Goal: Download file/media

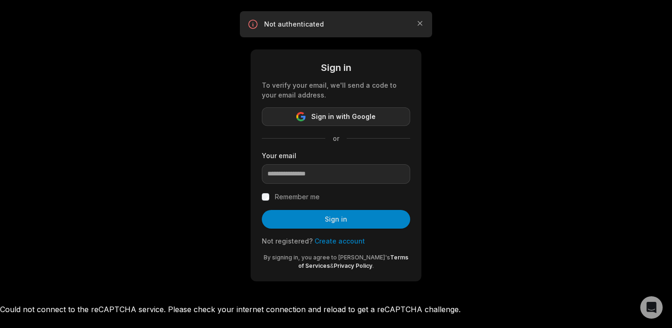
click at [344, 116] on span "Sign in with Google" at bounding box center [343, 116] width 64 height 11
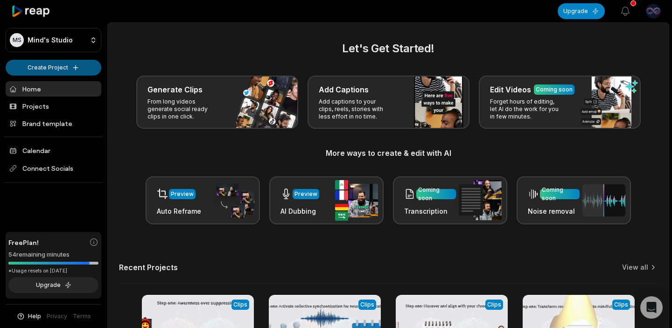
click at [73, 69] on html "MS Mind's Studio Create Project Home Projects Brand template Calendar Connect S…" at bounding box center [336, 164] width 672 height 328
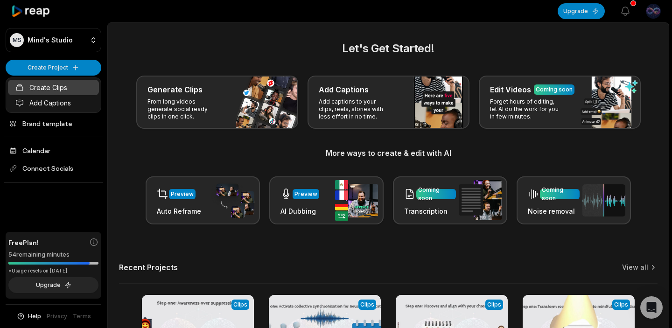
click at [55, 89] on link "Create Clips" at bounding box center [53, 87] width 91 height 15
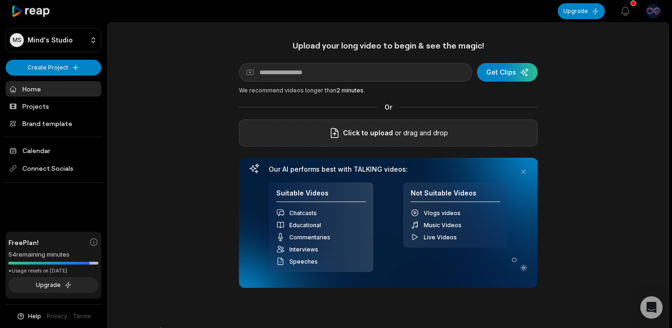
click at [389, 130] on span "Click to upload" at bounding box center [368, 132] width 50 height 11
click at [0, 0] on input "Click to upload" at bounding box center [0, 0] width 0 height 0
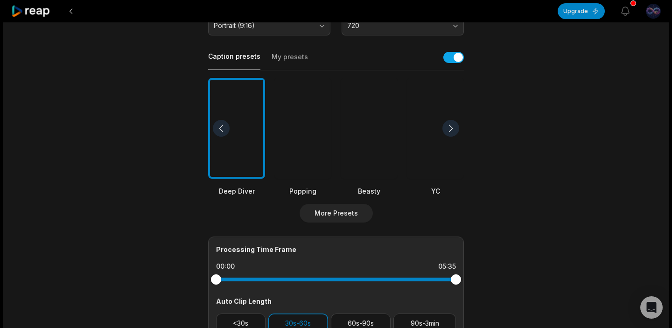
scroll to position [220, 0]
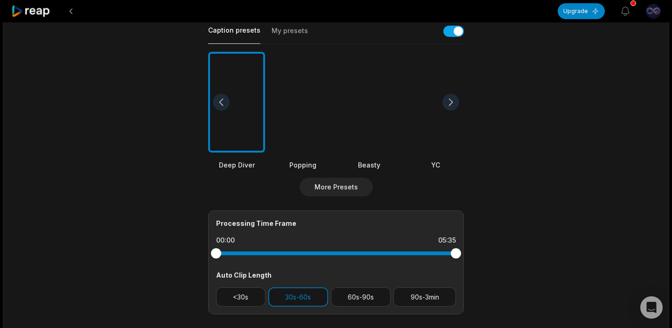
click at [359, 137] on div at bounding box center [369, 102] width 57 height 101
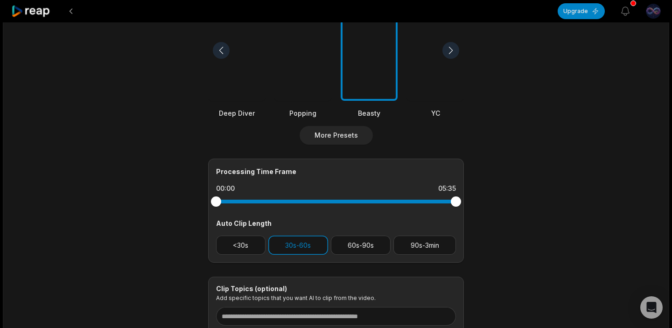
scroll to position [312, 0]
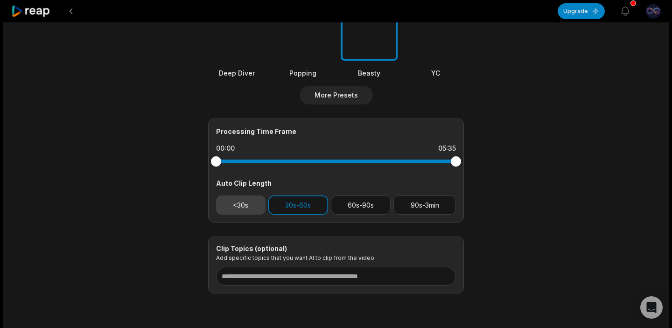
click at [243, 207] on button "<30s" at bounding box center [240, 205] width 49 height 19
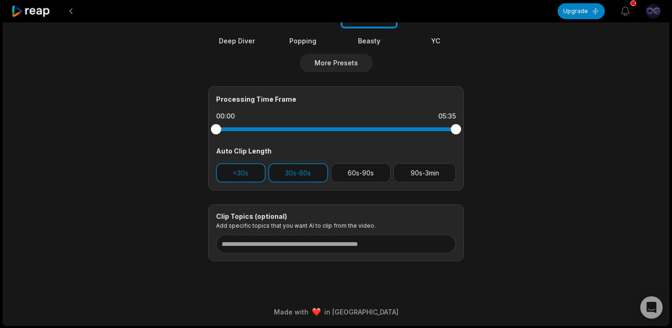
scroll to position [344, 0]
click at [297, 167] on button "30s-60s" at bounding box center [299, 173] width 60 height 19
click at [305, 171] on button "30s-60s" at bounding box center [299, 173] width 60 height 19
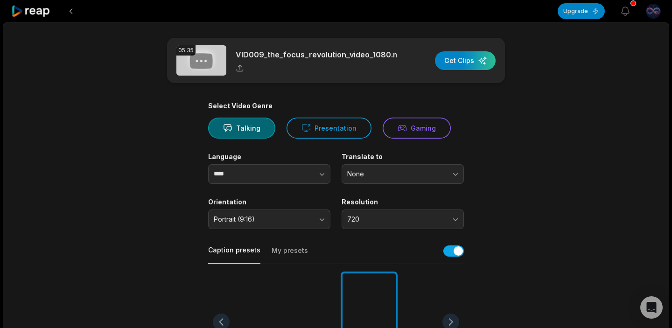
scroll to position [0, 0]
click at [459, 63] on div "button" at bounding box center [465, 60] width 61 height 19
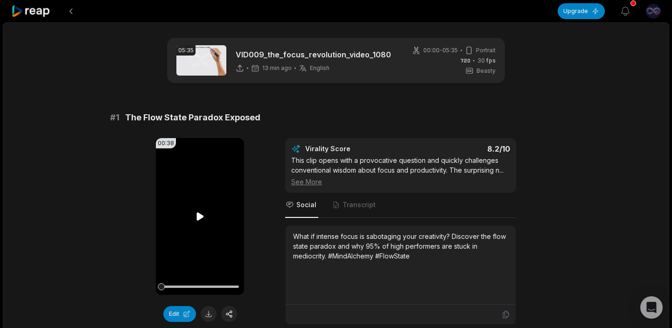
click at [200, 216] on icon at bounding box center [200, 216] width 7 height 8
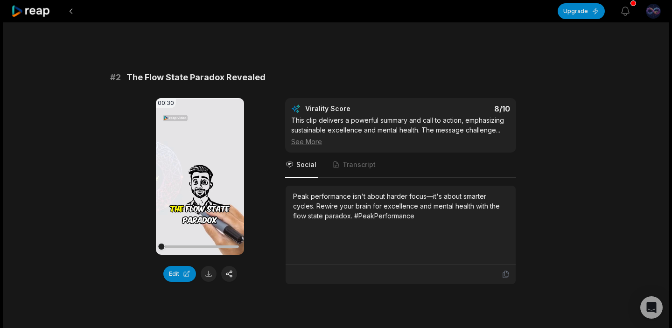
scroll to position [327, 0]
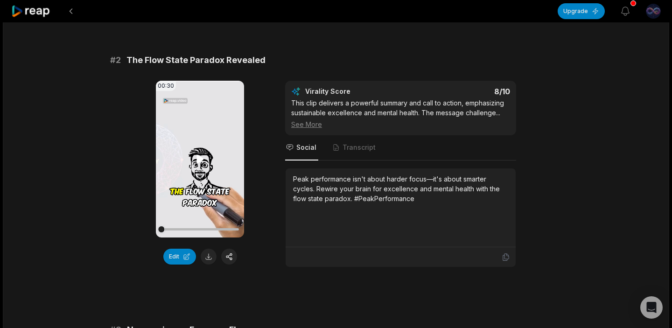
click at [200, 157] on icon at bounding box center [200, 159] width 7 height 8
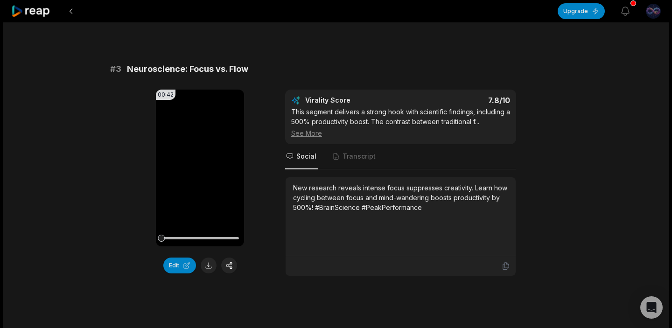
scroll to position [571, 0]
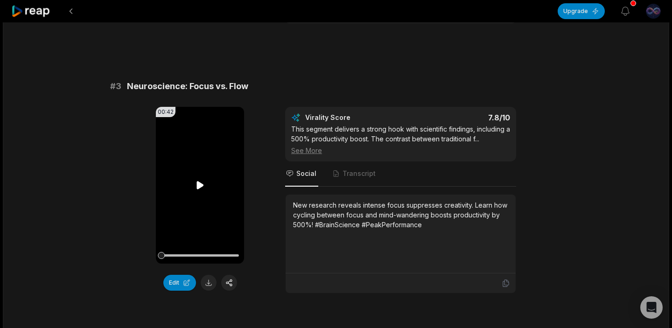
click at [199, 184] on icon at bounding box center [200, 185] width 7 height 8
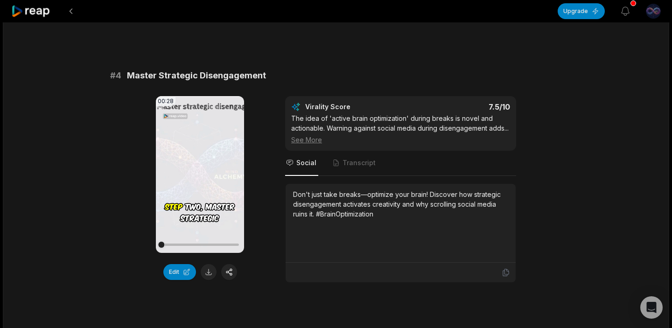
scroll to position [890, 0]
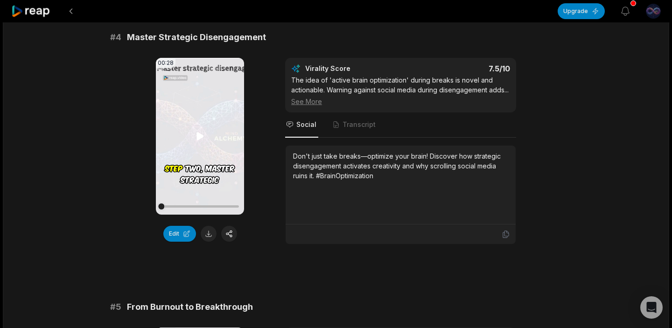
click at [199, 136] on icon at bounding box center [200, 136] width 7 height 8
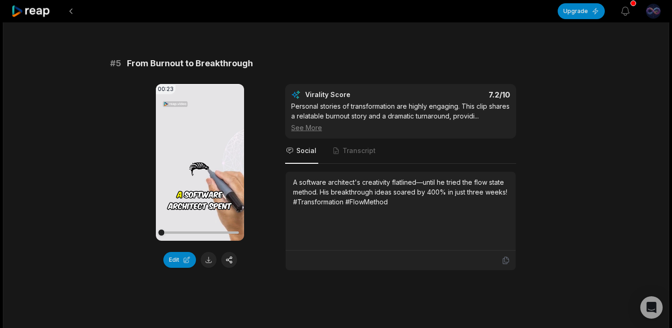
scroll to position [1140, 0]
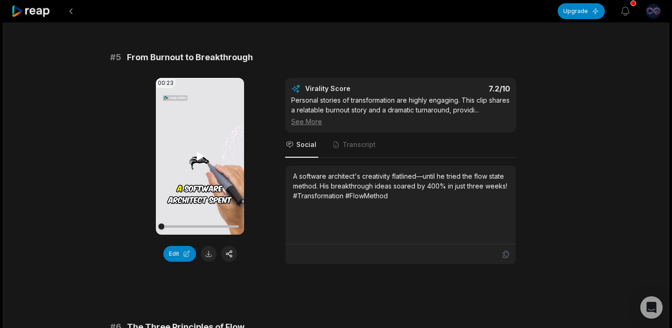
click at [199, 160] on icon at bounding box center [200, 156] width 7 height 8
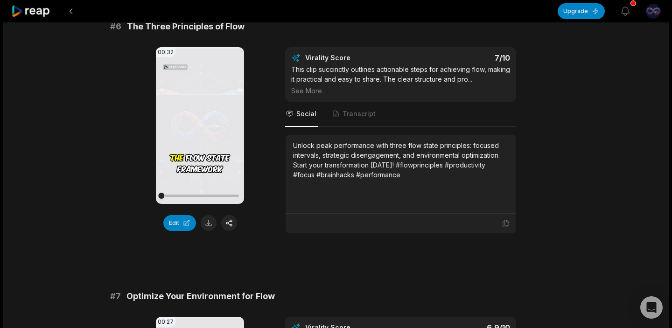
scroll to position [1449, 0]
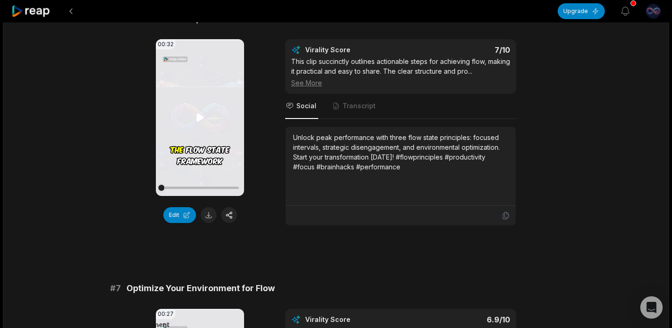
click at [202, 121] on icon at bounding box center [200, 117] width 7 height 8
click at [211, 223] on button at bounding box center [209, 215] width 16 height 16
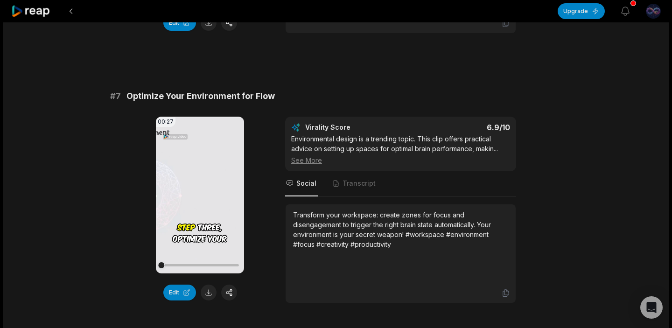
scroll to position [1670, 0]
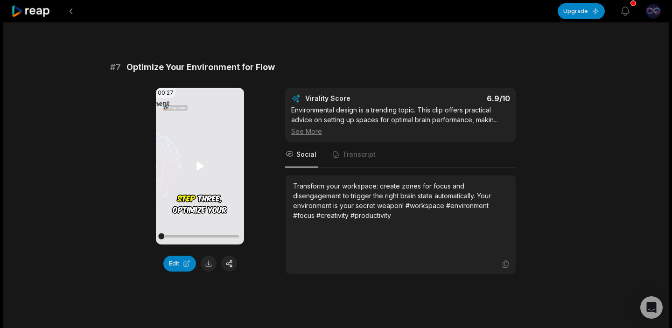
click at [201, 170] on icon at bounding box center [200, 166] width 7 height 8
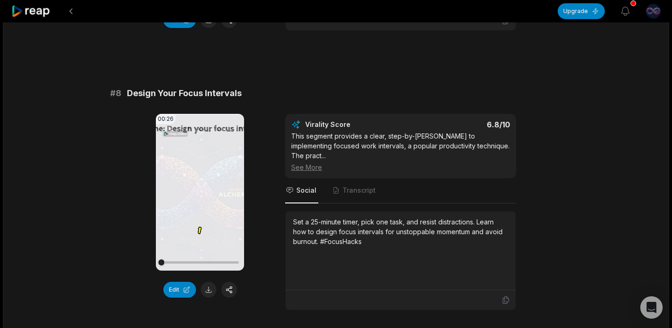
scroll to position [1947, 0]
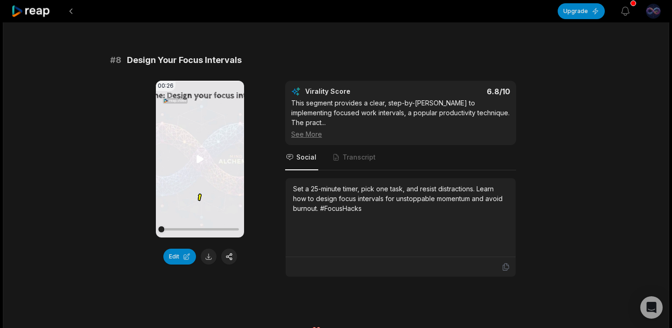
click at [198, 163] on icon at bounding box center [200, 159] width 7 height 8
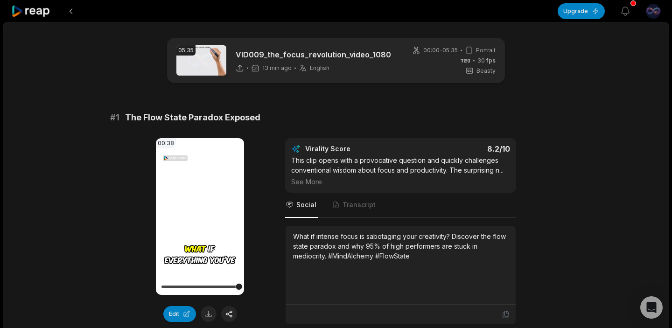
scroll to position [0, 0]
click at [13, 11] on icon at bounding box center [31, 11] width 40 height 13
